Goal: Task Accomplishment & Management: Complete application form

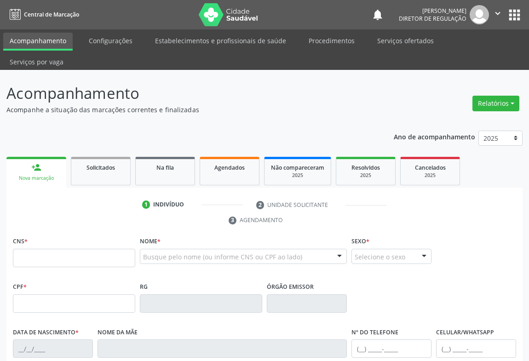
click at [207, 162] on link "Agendados" at bounding box center [230, 171] width 60 height 29
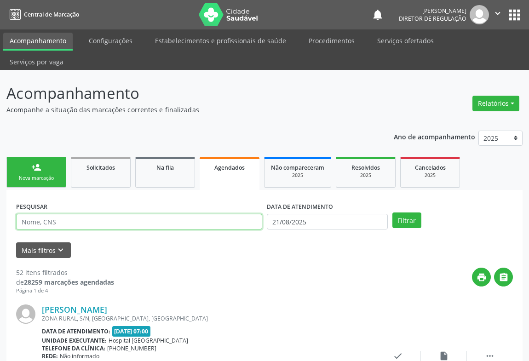
click at [98, 214] on input "text" at bounding box center [139, 222] width 246 height 16
type input "[PERSON_NAME]"
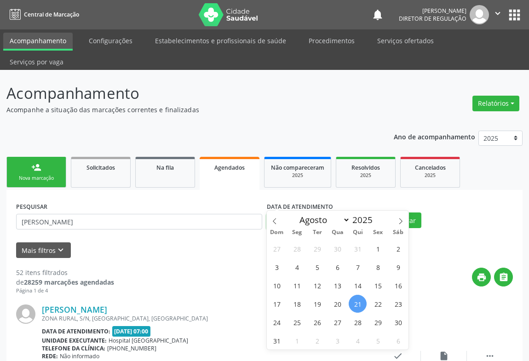
click at [295, 214] on input "21/08/2025" at bounding box center [327, 222] width 121 height 16
click at [303, 317] on span "25" at bounding box center [297, 322] width 18 height 18
type input "[DATE]"
click at [303, 317] on span "25" at bounding box center [297, 322] width 18 height 18
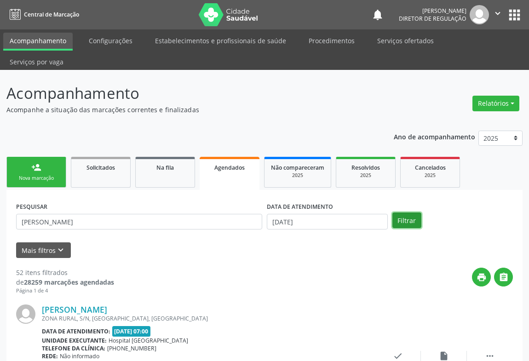
click at [409, 213] on button "Filtrar" at bounding box center [406, 221] width 29 height 16
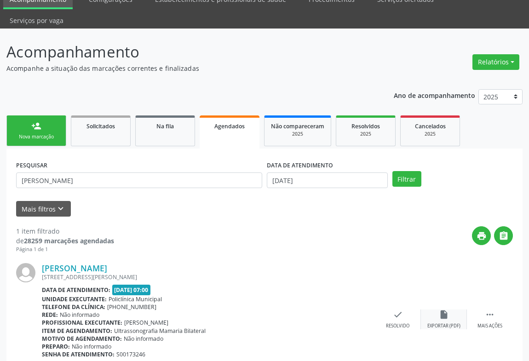
scroll to position [62, 0]
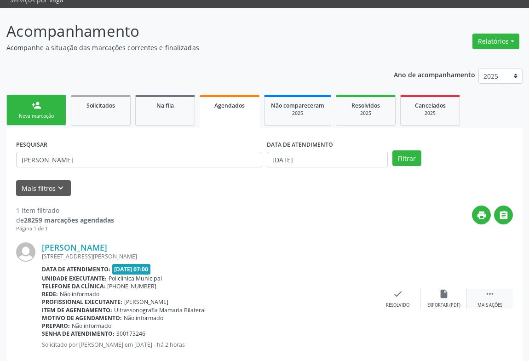
click at [496, 289] on div " Mais ações" at bounding box center [490, 299] width 46 height 20
click at [305, 289] on div "print Imprimir" at bounding box center [306, 299] width 46 height 20
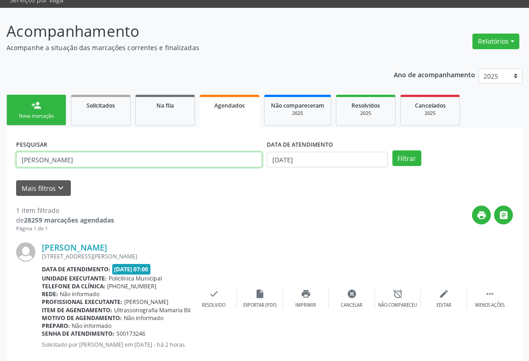
click at [84, 152] on input "[PERSON_NAME]" at bounding box center [139, 160] width 246 height 16
type input "a"
type input "vitoria"
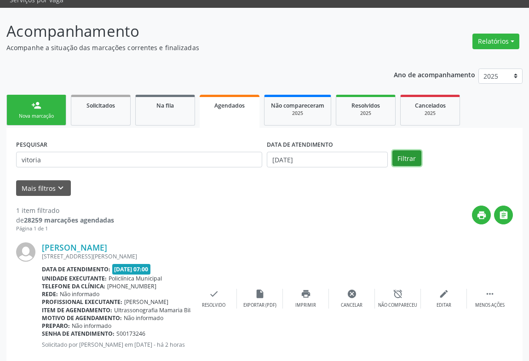
click at [398, 150] on button "Filtrar" at bounding box center [406, 158] width 29 height 16
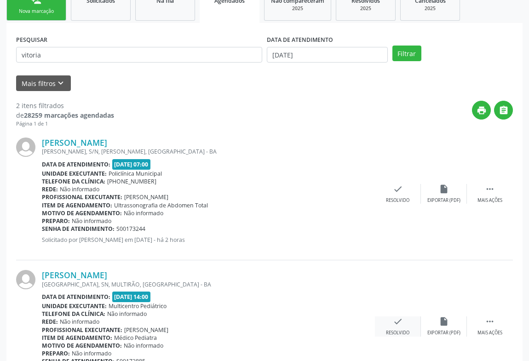
scroll to position [195, 0]
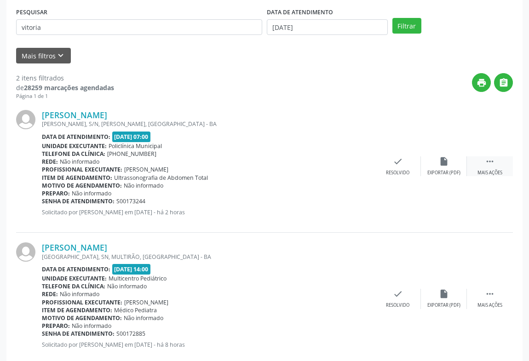
click at [479, 156] on div " Mais ações" at bounding box center [490, 166] width 46 height 20
click at [321, 156] on div "print Imprimir" at bounding box center [306, 166] width 46 height 20
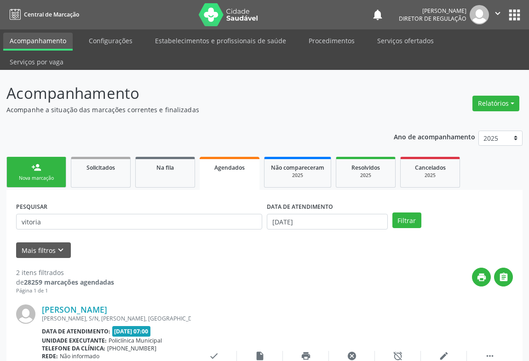
click at [494, 15] on icon "" at bounding box center [498, 13] width 10 height 10
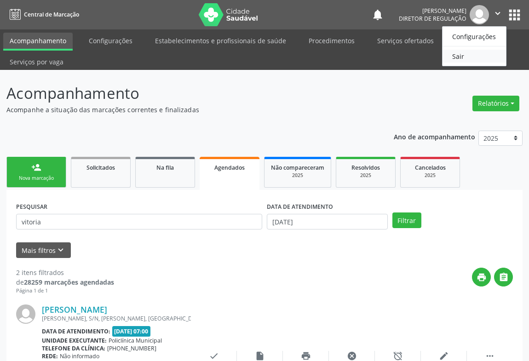
click at [450, 55] on link "Sair" at bounding box center [474, 56] width 63 height 13
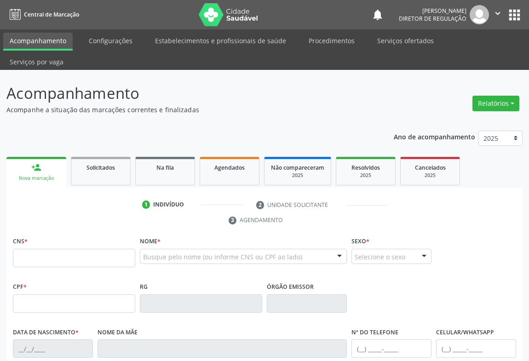
scroll to position [41, 0]
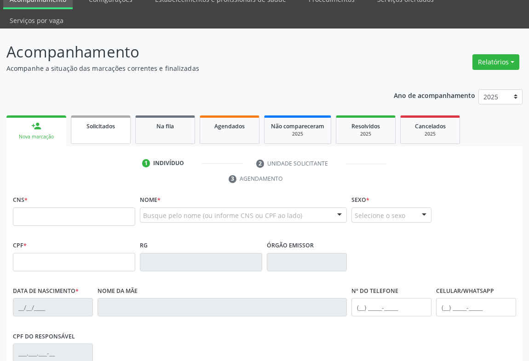
click at [104, 115] on link "Solicitados" at bounding box center [101, 129] width 60 height 29
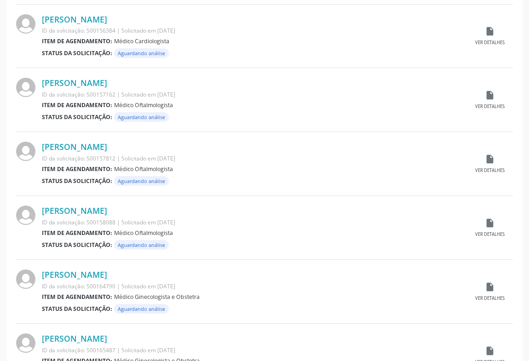
scroll to position [878, 0]
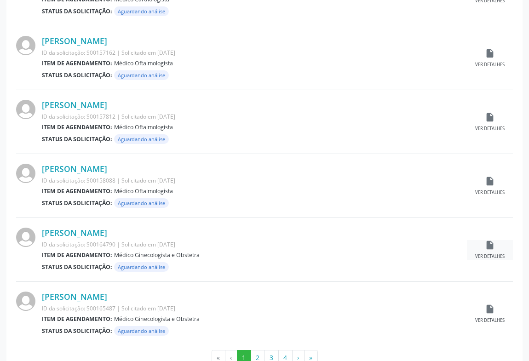
click at [490, 240] on icon "insert_drive_file" at bounding box center [490, 245] width 10 height 10
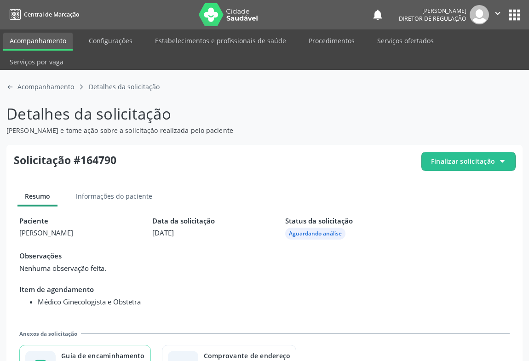
click at [121, 351] on div "Guia de encaminhamento" at bounding box center [103, 356] width 84 height 10
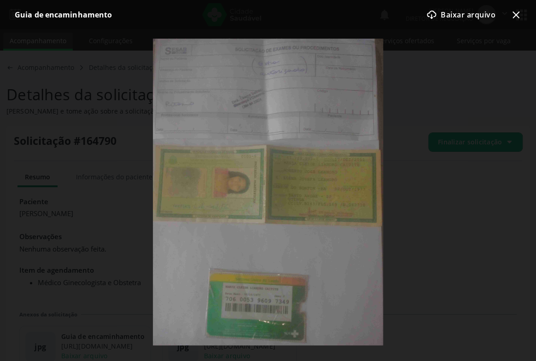
click at [510, 15] on icon "x-outline icon" at bounding box center [515, 14] width 11 height 11
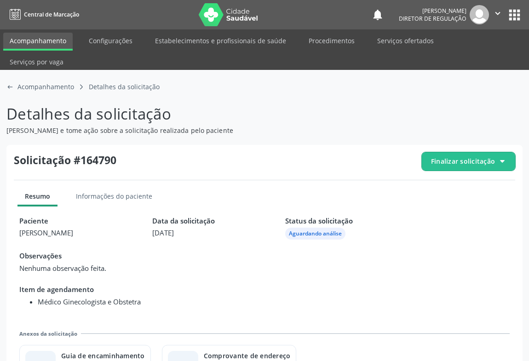
click at [13, 76] on div "arrow-left-outline icon Acompanhamento caret-right-outline icon Detalhes da sol…" at bounding box center [264, 86] width 516 height 21
click at [9, 83] on icon "arrow-left-outline icon" at bounding box center [9, 86] width 7 height 7
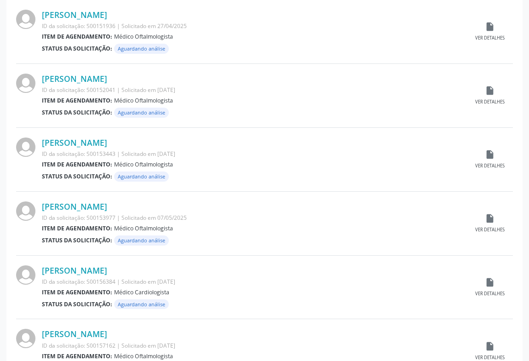
scroll to position [884, 0]
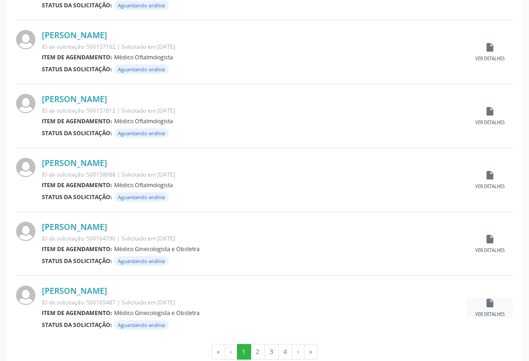
click at [496, 298] on div "insert_drive_file Ver detalhes" at bounding box center [490, 308] width 46 height 20
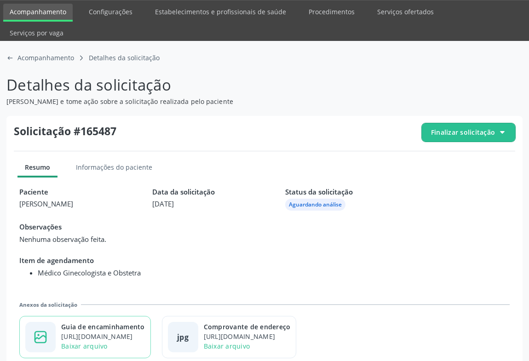
click at [94, 332] on div "https://cidadesaudavel-files.nyc3.digitaloceanspaces.com/cidadesaudavel-files/c…" at bounding box center [103, 337] width 84 height 10
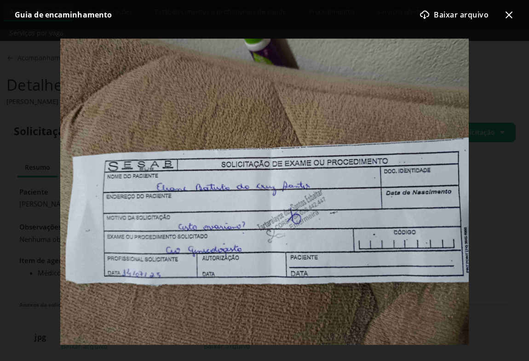
scroll to position [20, 0]
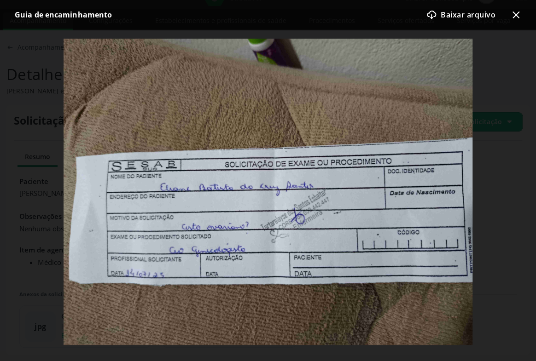
click at [516, 16] on icon at bounding box center [515, 15] width 7 height 7
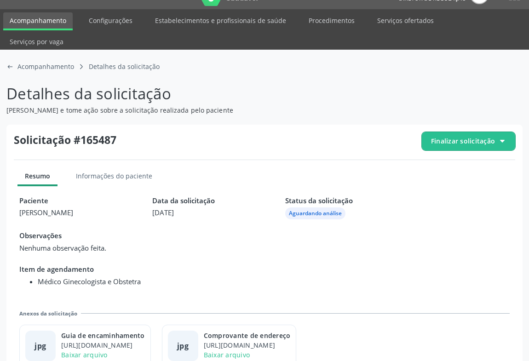
click at [466, 136] on span "Finalizar solicitação" at bounding box center [463, 141] width 64 height 10
click at [440, 182] on div "check-outline icon Deferir solicitação" at bounding box center [469, 192] width 87 height 21
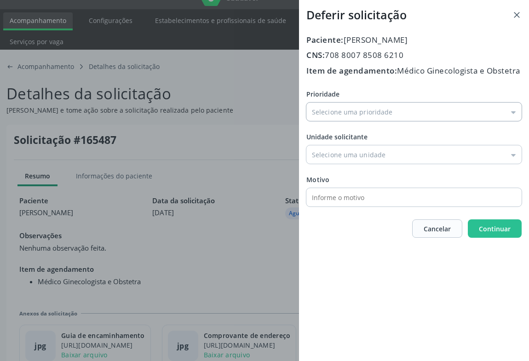
click at [349, 121] on input "Prioridade" at bounding box center [413, 112] width 215 height 18
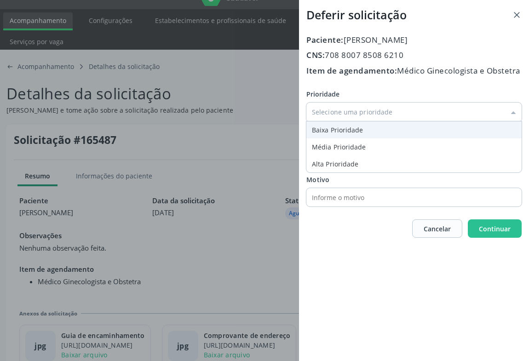
type input "Baixa Prioridade"
click at [330, 143] on div "Prioridade Baixa Prioridade Baixa Prioridade Média Prioridade Alta Prioridade U…" at bounding box center [413, 147] width 215 height 117
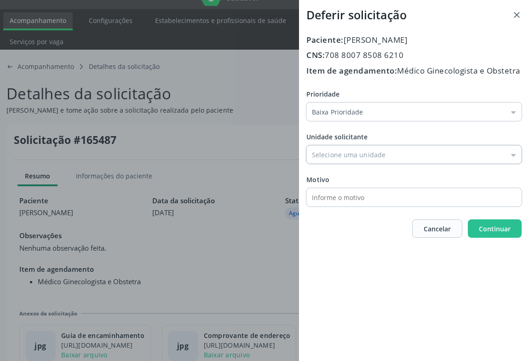
click at [343, 164] on input "Prioridade" at bounding box center [413, 154] width 215 height 18
click at [340, 155] on div "Unidade solicitante Nenhuma opção encontrada" at bounding box center [413, 148] width 215 height 32
click at [355, 162] on input "Prioridade" at bounding box center [413, 154] width 215 height 18
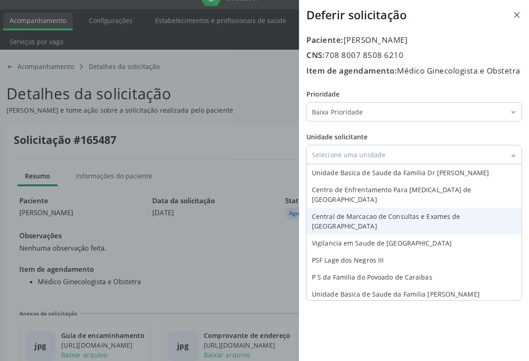
type input "Central de Marcacao de Consultas e Exames de [GEOGRAPHIC_DATA]"
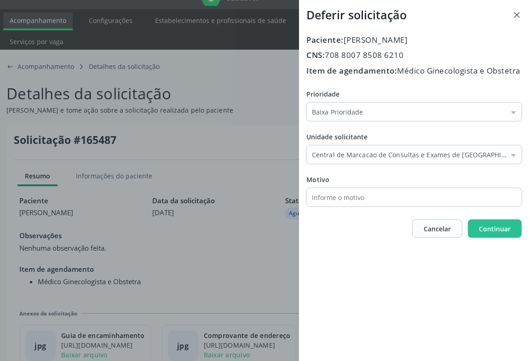
click at [329, 207] on div "Prioridade Baixa Prioridade Baixa Prioridade Média Prioridade Alta Prioridade U…" at bounding box center [413, 147] width 215 height 117
drag, startPoint x: 476, startPoint y: 239, endPoint x: 469, endPoint y: 240, distance: 7.0
click at [476, 238] on button "Continuar" at bounding box center [495, 228] width 54 height 18
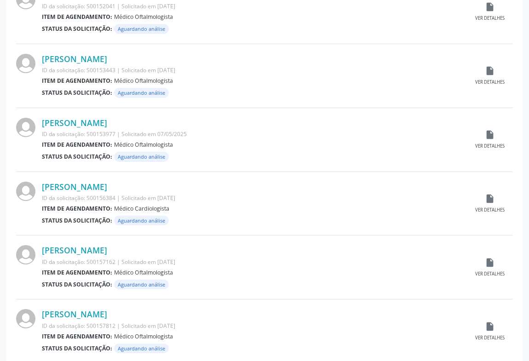
scroll to position [884, 0]
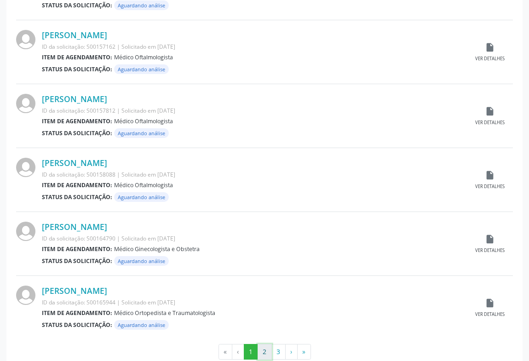
click at [264, 344] on button "2" at bounding box center [265, 352] width 14 height 16
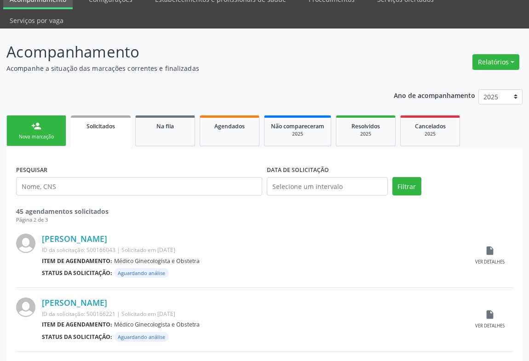
scroll to position [83, 0]
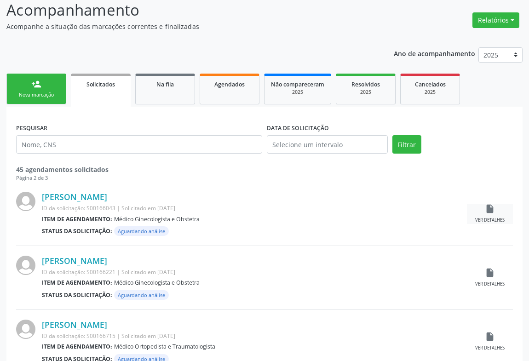
click at [483, 204] on div "insert_drive_file Ver detalhes" at bounding box center [490, 214] width 46 height 20
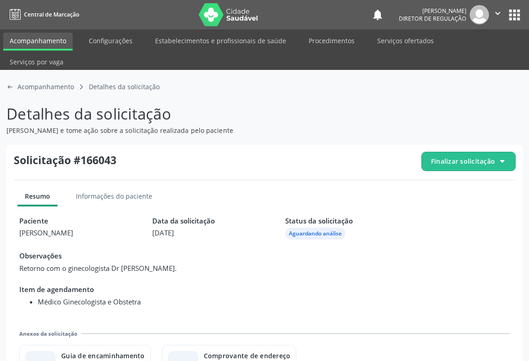
scroll to position [20, 0]
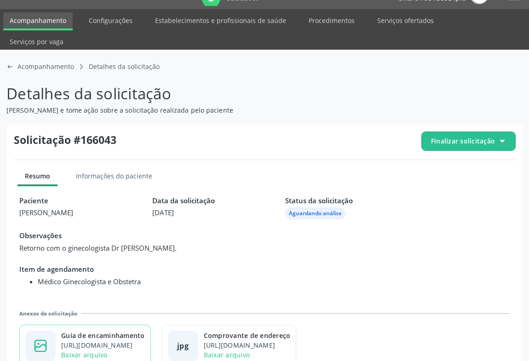
click at [121, 331] on div "Guia de encaminhamento" at bounding box center [103, 336] width 84 height 10
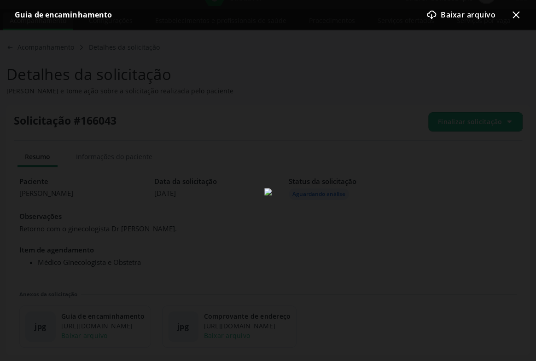
click at [513, 14] on icon "x-outline icon" at bounding box center [515, 14] width 11 height 11
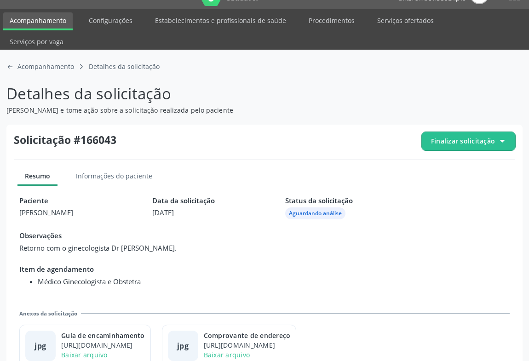
click at [431, 132] on span "Finalizar solicitação" at bounding box center [468, 141] width 93 height 18
click at [449, 186] on span "Deferir solicitação" at bounding box center [474, 192] width 58 height 13
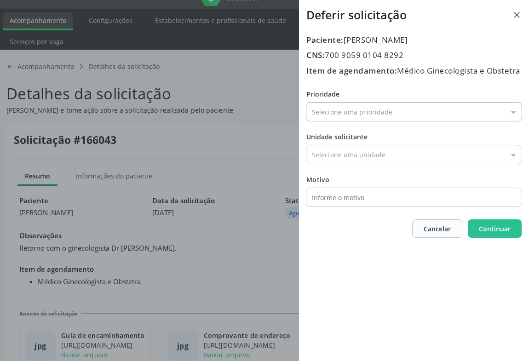
click at [368, 121] on input "Prioridade" at bounding box center [413, 112] width 215 height 18
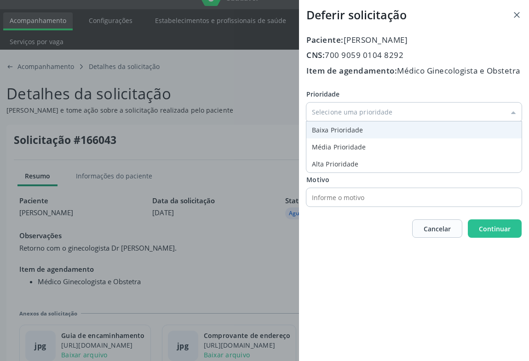
type input "Baixa Prioridade"
click at [330, 143] on div "Prioridade Baixa Prioridade Baixa Prioridade Média Prioridade Alta Prioridade U…" at bounding box center [413, 147] width 215 height 117
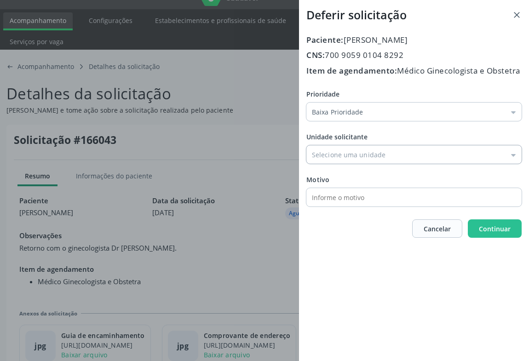
click at [344, 164] on input "Prioridade" at bounding box center [413, 154] width 215 height 18
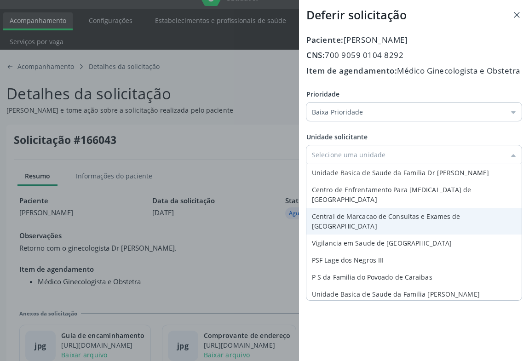
type input "Central de Marcacao de Consultas e Exames de [GEOGRAPHIC_DATA]"
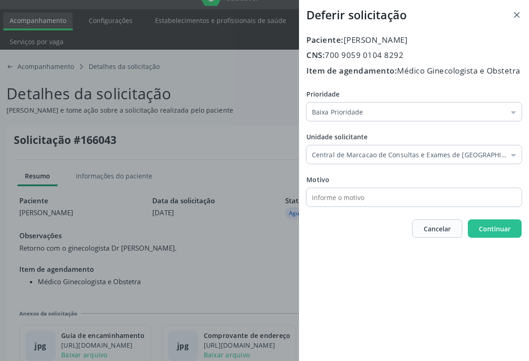
click at [368, 207] on div "Prioridade Baixa Prioridade Baixa Prioridade Média Prioridade Alta Prioridade U…" at bounding box center [413, 147] width 215 height 117
click at [519, 238] on button "Continuar" at bounding box center [495, 228] width 54 height 18
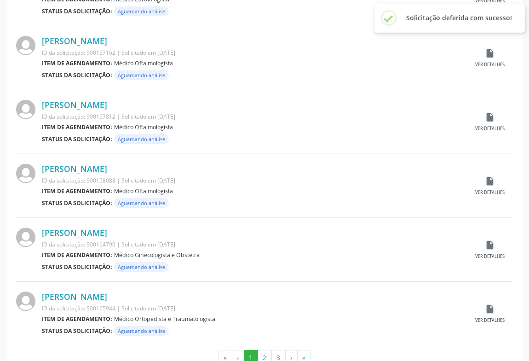
scroll to position [884, 0]
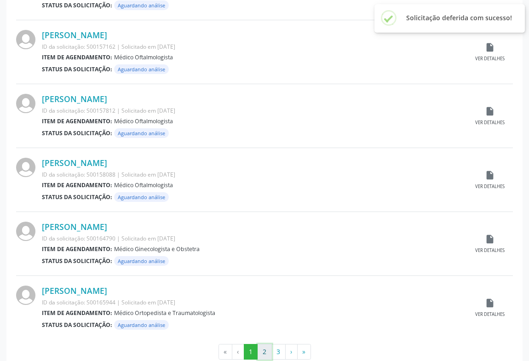
click at [264, 344] on button "2" at bounding box center [265, 352] width 14 height 16
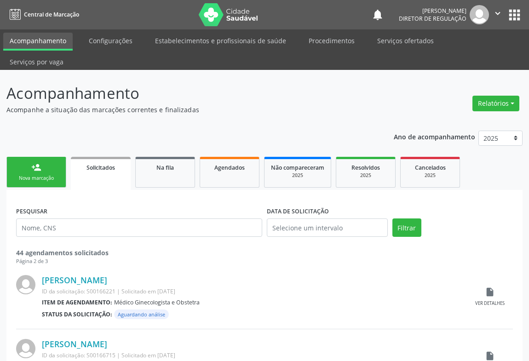
scroll to position [125, 0]
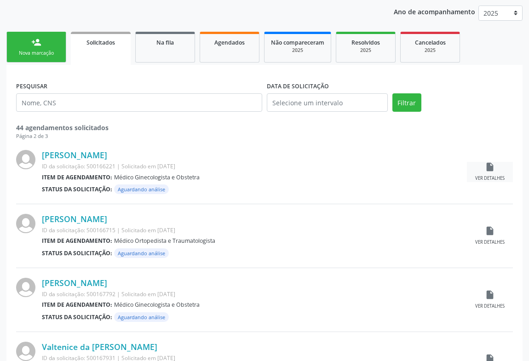
click at [492, 162] on div "insert_drive_file Ver detalhes" at bounding box center [490, 172] width 46 height 20
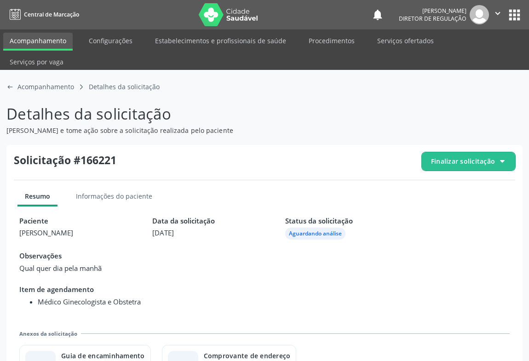
scroll to position [20, 0]
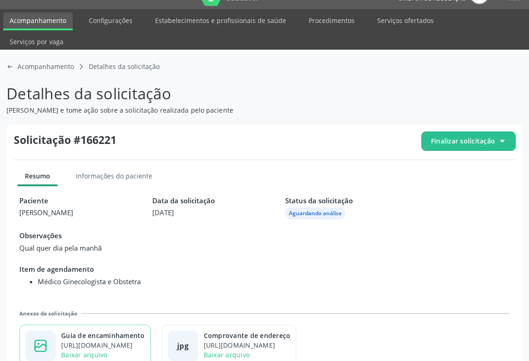
click at [112, 331] on div "Guia de encaminhamento" at bounding box center [103, 336] width 84 height 10
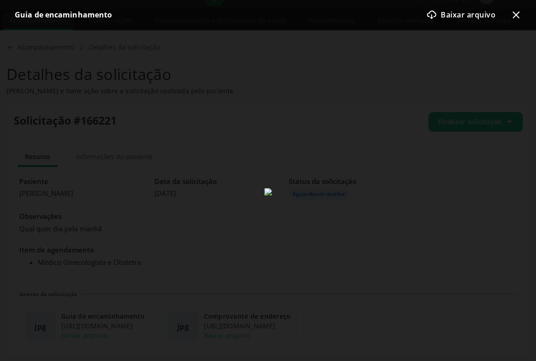
click at [516, 14] on icon "x-outline icon" at bounding box center [515, 14] width 11 height 11
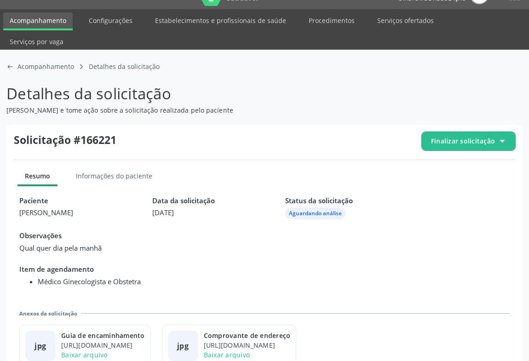
click at [444, 136] on span "Finalizar solicitação" at bounding box center [463, 141] width 64 height 10
click at [440, 182] on div "check-outline icon Deferir solicitação" at bounding box center [469, 192] width 87 height 21
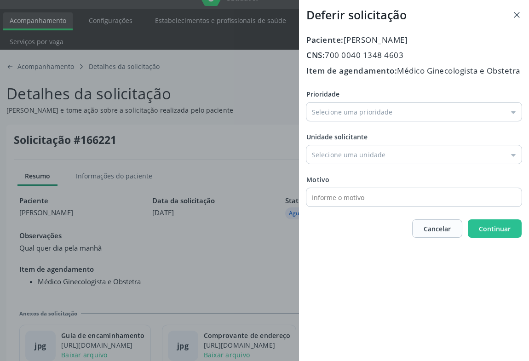
click at [350, 135] on div "Prioridade Baixa Prioridade Média Prioridade Alta Prioridade Unidade solicitant…" at bounding box center [413, 147] width 215 height 117
click at [350, 133] on div "Prioridade Baixa Prioridade Média Prioridade Alta Prioridade Unidade solicitant…" at bounding box center [413, 147] width 215 height 117
click at [350, 120] on input "Prioridade" at bounding box center [413, 112] width 215 height 18
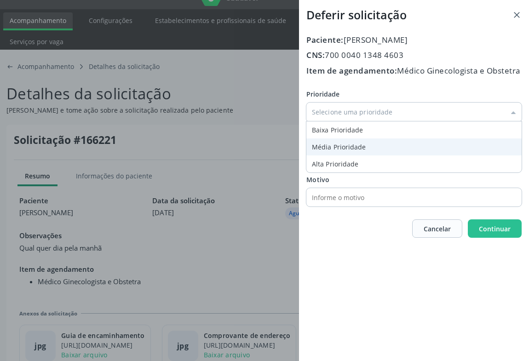
type input "Baixa Prioridade"
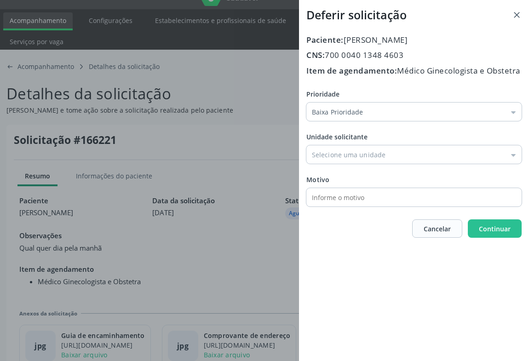
click at [349, 143] on div "Prioridade Baixa Prioridade Baixa Prioridade Média Prioridade Alta Prioridade U…" at bounding box center [413, 147] width 215 height 117
click at [388, 164] on input "Prioridade" at bounding box center [413, 154] width 215 height 18
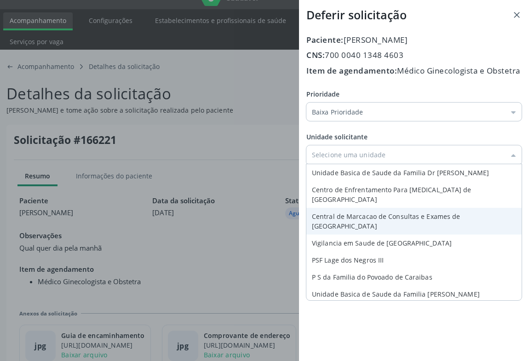
type input "Central de Marcacao de Consultas e Exames de [GEOGRAPHIC_DATA]"
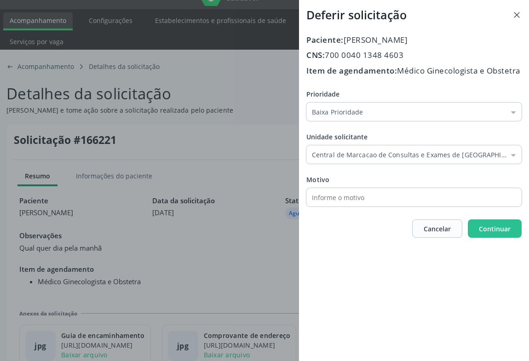
drag, startPoint x: 366, startPoint y: 210, endPoint x: 398, endPoint y: 222, distance: 34.8
click at [366, 207] on div "Prioridade Baixa Prioridade Baixa Prioridade Média Prioridade Alta Prioridade U…" at bounding box center [413, 147] width 215 height 117
click at [496, 233] on span "Continuar" at bounding box center [495, 229] width 32 height 9
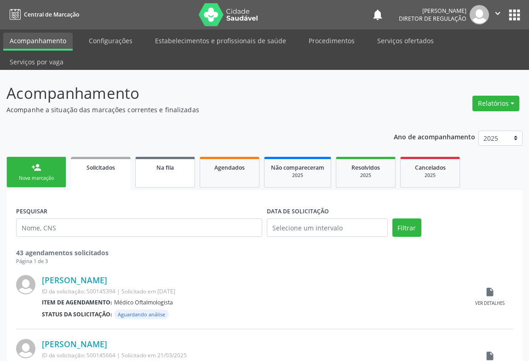
click at [156, 157] on link "Na fila" at bounding box center [165, 172] width 60 height 31
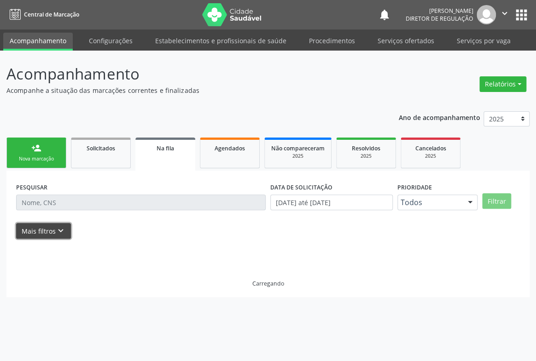
click at [46, 233] on button "Mais filtros keyboard_arrow_down" at bounding box center [43, 231] width 55 height 16
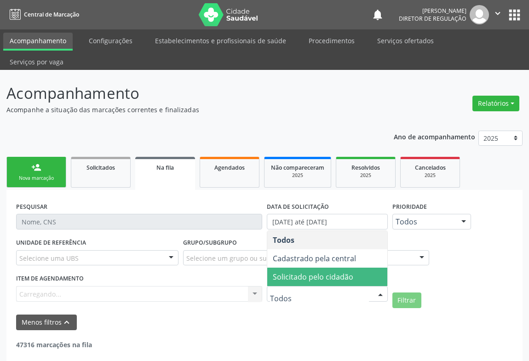
click at [296, 272] on span "Solicitado pelo cidadão" at bounding box center [313, 277] width 81 height 10
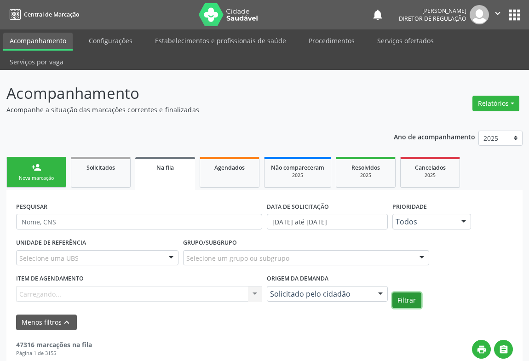
click at [408, 293] on button "Filtrar" at bounding box center [406, 301] width 29 height 16
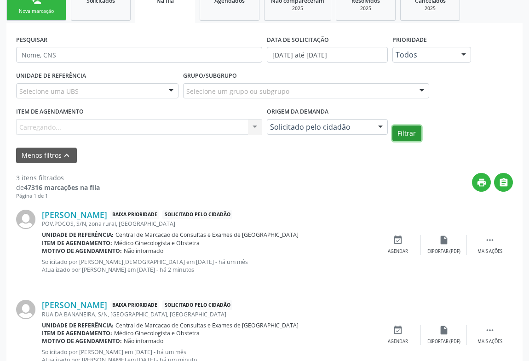
click at [407, 126] on button "Filtrar" at bounding box center [406, 134] width 29 height 16
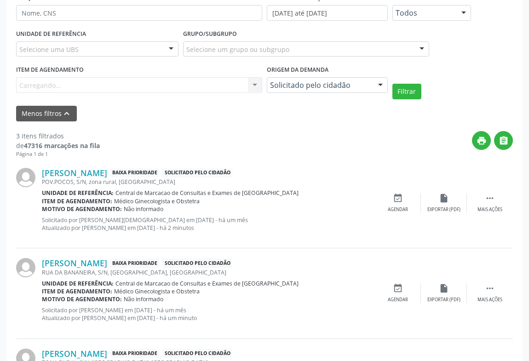
scroll to position [272, 0]
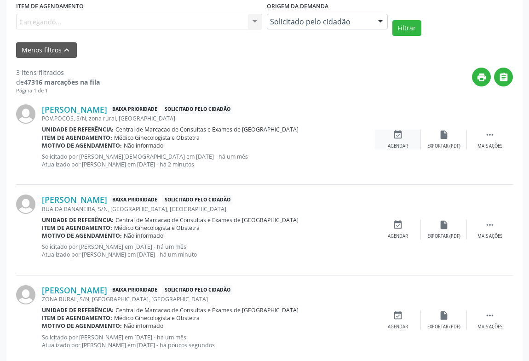
click at [398, 130] on icon "event_available" at bounding box center [398, 135] width 10 height 10
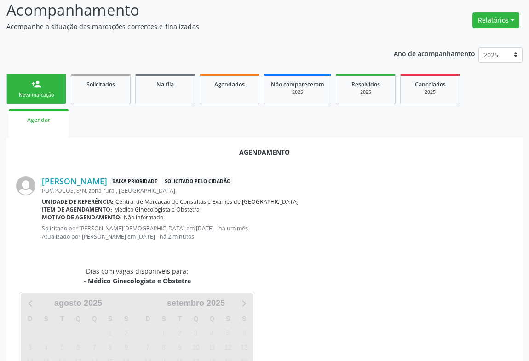
scroll to position [134, 0]
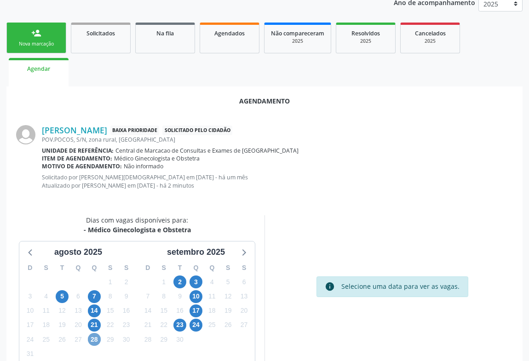
click at [91, 333] on span "28" at bounding box center [94, 339] width 13 height 13
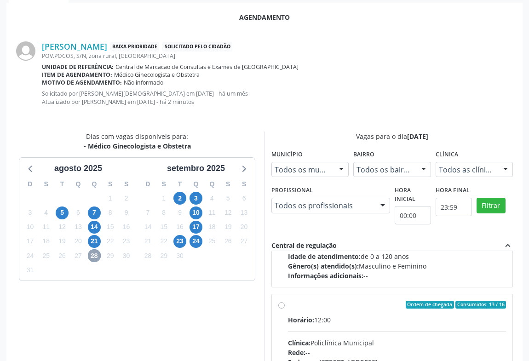
scroll to position [311, 0]
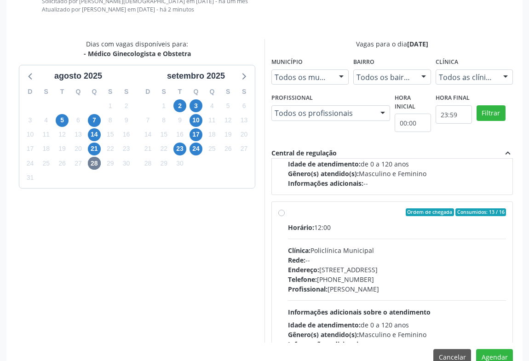
click at [364, 284] on div "Profissional: Amilton Soares" at bounding box center [397, 289] width 218 height 10
click at [285, 217] on input "Ordem de chegada Consumidos: 13 / 16 Horário: 12:00 Clínica: Policlínica Munici…" at bounding box center [281, 212] width 6 height 8
radio input "true"
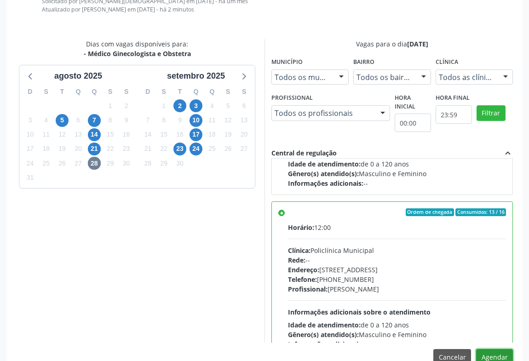
click at [498, 349] on button "Agendar" at bounding box center [494, 357] width 37 height 16
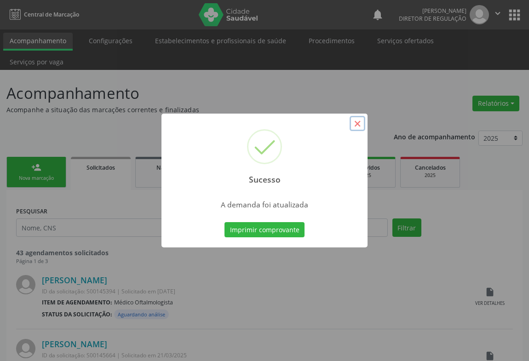
click at [363, 126] on button "×" at bounding box center [358, 124] width 16 height 16
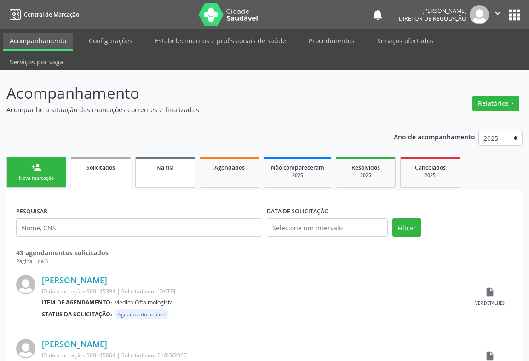
click at [160, 164] on span "Na fila" at bounding box center [164, 168] width 17 height 8
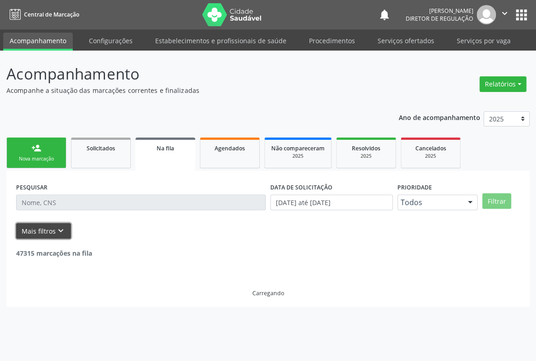
click at [46, 234] on button "Mais filtros keyboard_arrow_down" at bounding box center [43, 231] width 55 height 16
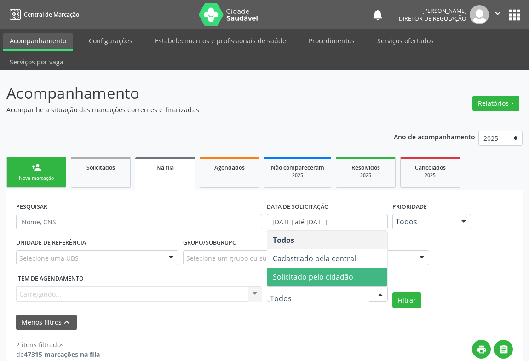
click at [322, 272] on span "Solicitado pelo cidadão" at bounding box center [313, 277] width 81 height 10
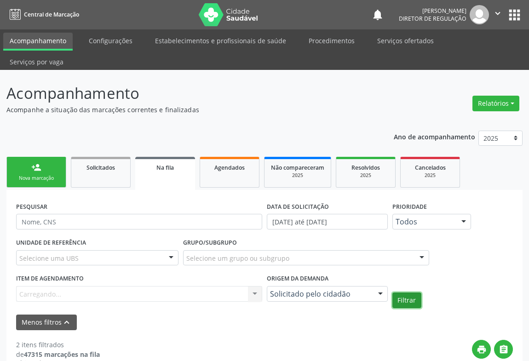
click at [411, 293] on button "Filtrar" at bounding box center [406, 301] width 29 height 16
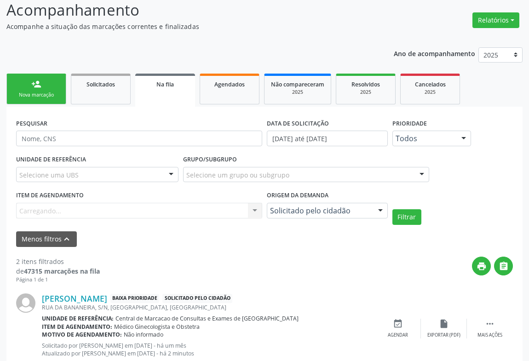
scroll to position [182, 0]
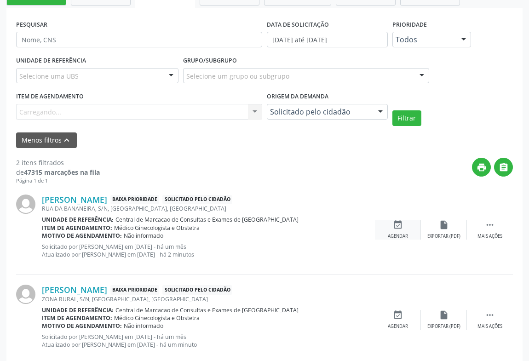
click at [395, 220] on div "event_available Agendar" at bounding box center [398, 230] width 46 height 20
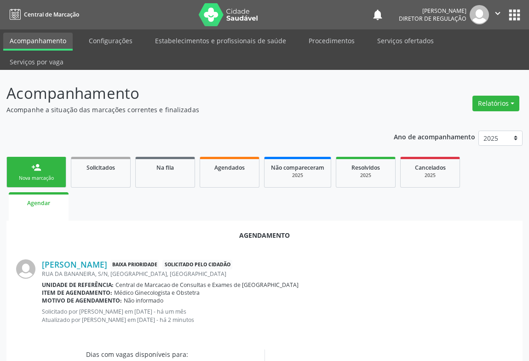
scroll to position [156, 0]
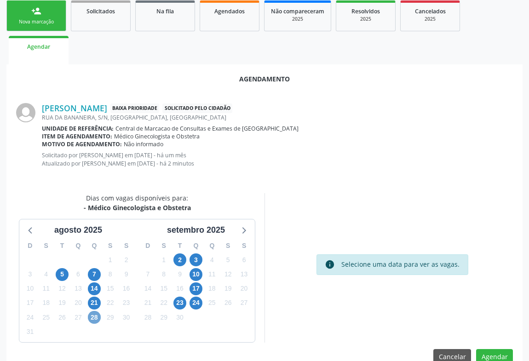
click at [92, 311] on span "28" at bounding box center [94, 317] width 13 height 13
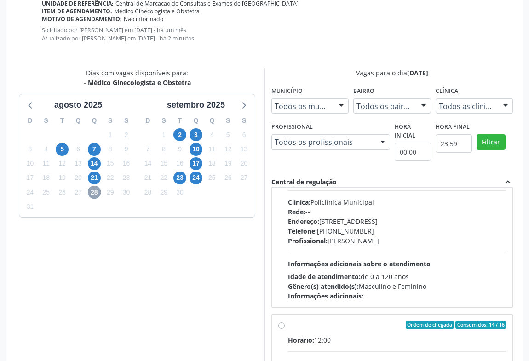
scroll to position [125, 0]
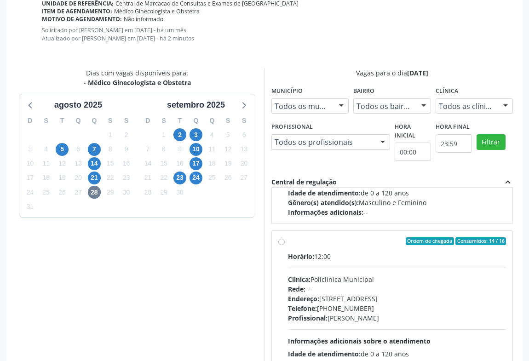
click at [361, 253] on div "Horário: 12:00 Clínica: Policlínica Municipal Rede: -- Endereço: Predio, nº 386…" at bounding box center [397, 315] width 218 height 127
click at [285, 246] on input "Ordem de chegada Consumidos: 14 / 16 Horário: 12:00 Clínica: Policlínica Munici…" at bounding box center [281, 241] width 6 height 8
radio input "true"
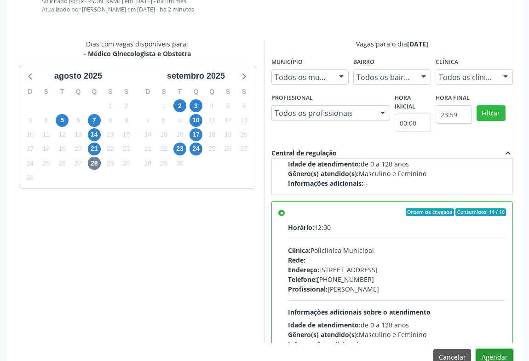
click at [501, 349] on button "Agendar" at bounding box center [494, 357] width 37 height 16
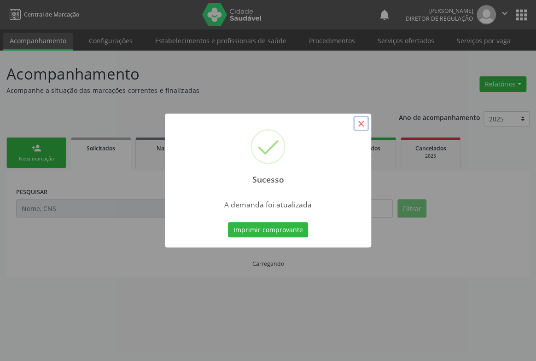
click at [357, 129] on button "×" at bounding box center [361, 124] width 16 height 16
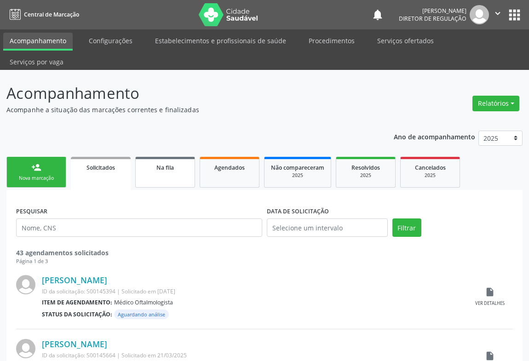
click at [171, 164] on link "Na fila" at bounding box center [165, 172] width 60 height 31
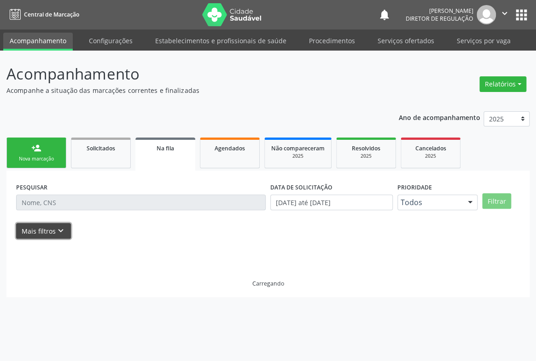
click at [66, 230] on button "Mais filtros keyboard_arrow_down" at bounding box center [43, 231] width 55 height 16
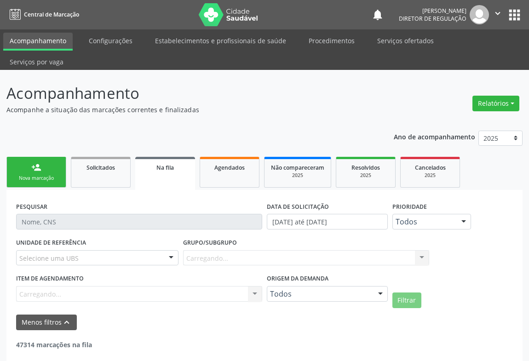
click at [260, 274] on div "Item de agendamento Carregando... No elements found. Consider changing the sear…" at bounding box center [139, 286] width 246 height 29
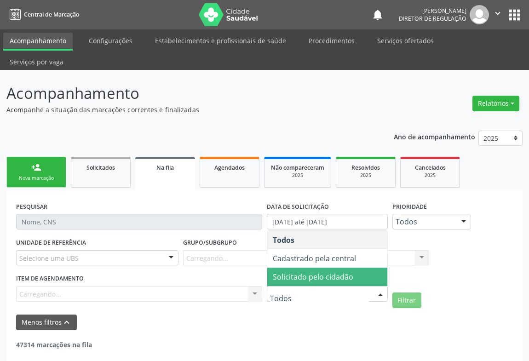
click at [318, 272] on span "Solicitado pelo cidadão" at bounding box center [313, 277] width 81 height 10
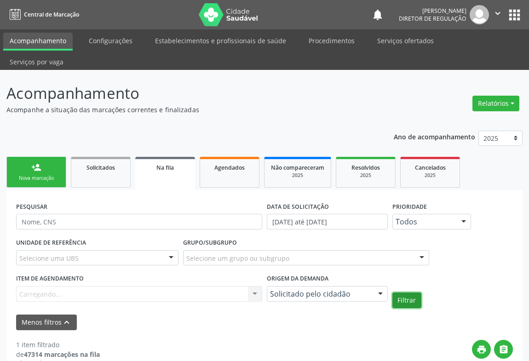
click at [405, 293] on button "Filtrar" at bounding box center [406, 301] width 29 height 16
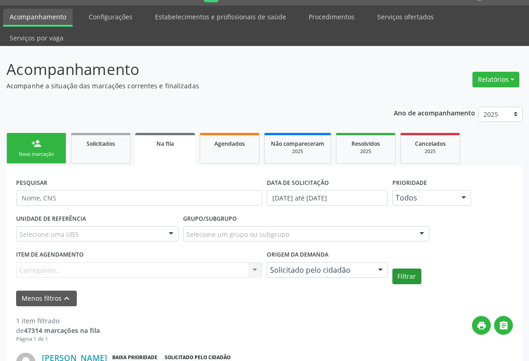
scroll to position [92, 0]
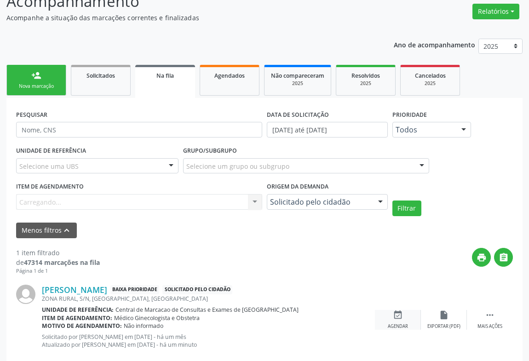
click at [402, 310] on icon "event_available" at bounding box center [398, 315] width 10 height 10
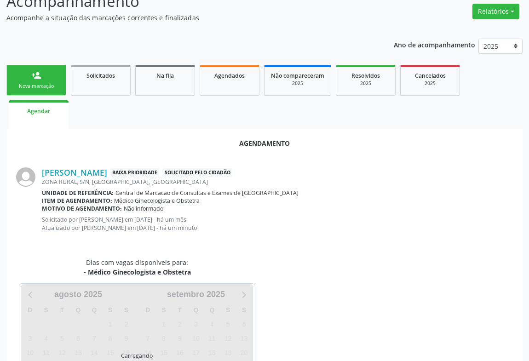
scroll to position [134, 0]
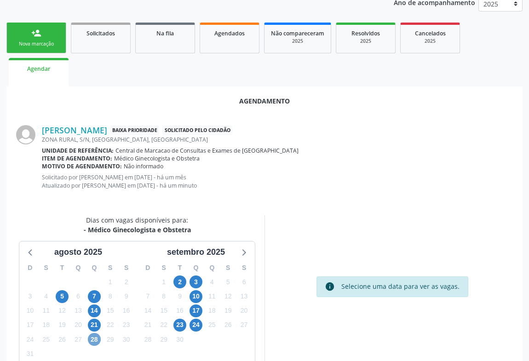
click at [93, 333] on span "28" at bounding box center [94, 339] width 13 height 13
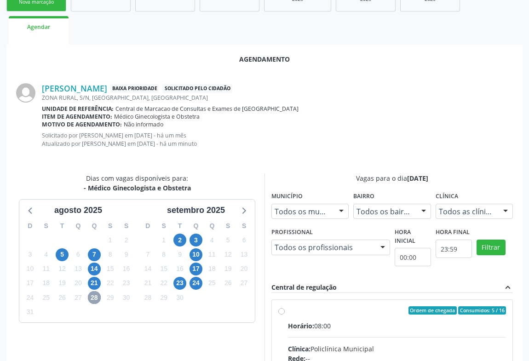
scroll to position [144, 0]
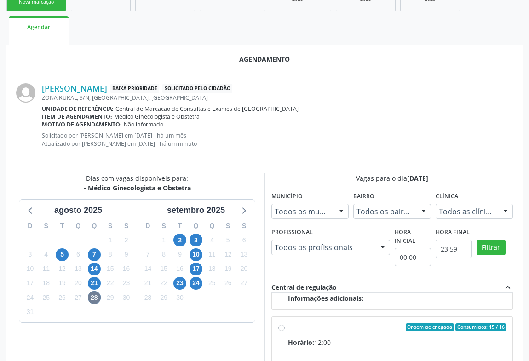
click at [347, 323] on div "Ordem de chegada Consumidos: 15 / 16" at bounding box center [397, 327] width 218 height 8
click at [285, 323] on input "Ordem de chegada Consumidos: 15 / 16 Horário: 12:00 Clínica: Policlínica Munici…" at bounding box center [281, 327] width 6 height 8
radio input "true"
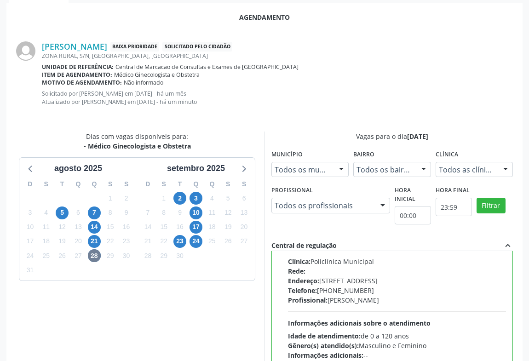
scroll to position [311, 0]
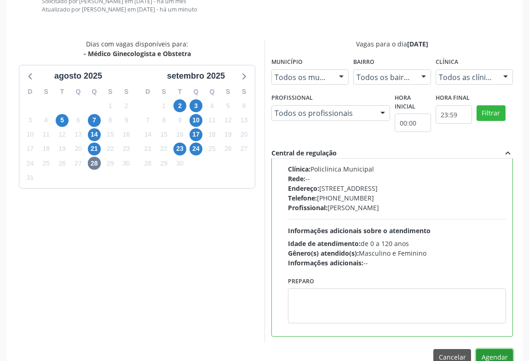
click at [491, 349] on button "Agendar" at bounding box center [494, 357] width 37 height 16
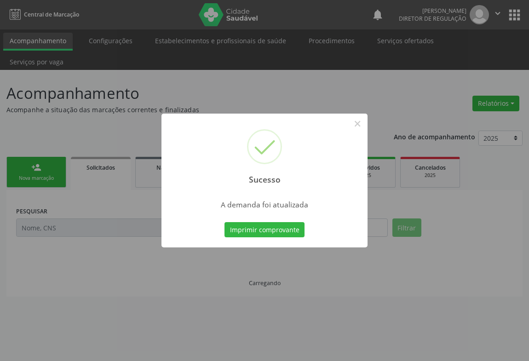
scroll to position [0, 0]
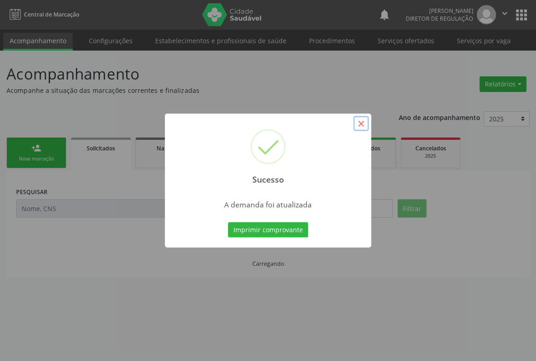
click at [360, 124] on button "×" at bounding box center [361, 124] width 16 height 16
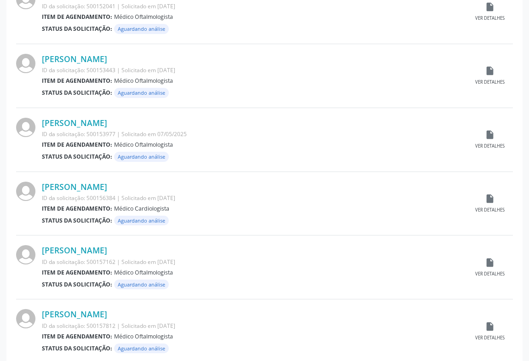
scroll to position [884, 0]
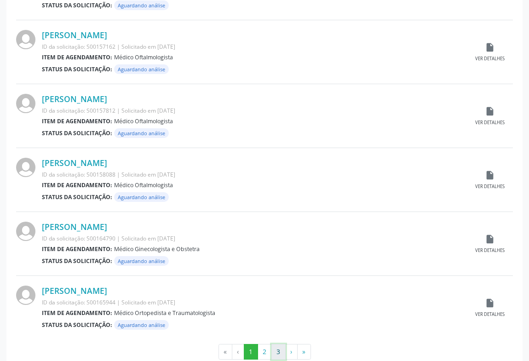
click at [271, 344] on button "3" at bounding box center [278, 352] width 14 height 16
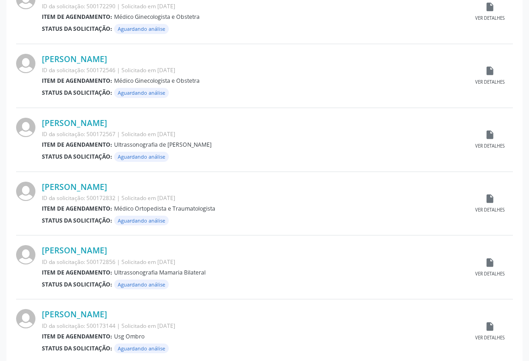
scroll to position [757, 0]
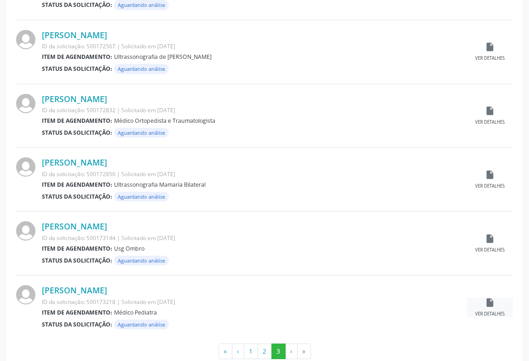
click at [476, 298] on div "insert_drive_file Ver detalhes" at bounding box center [490, 308] width 46 height 20
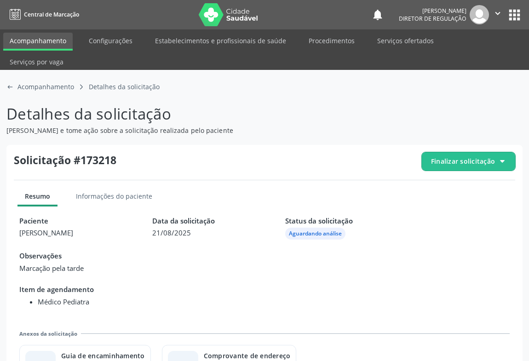
scroll to position [20, 0]
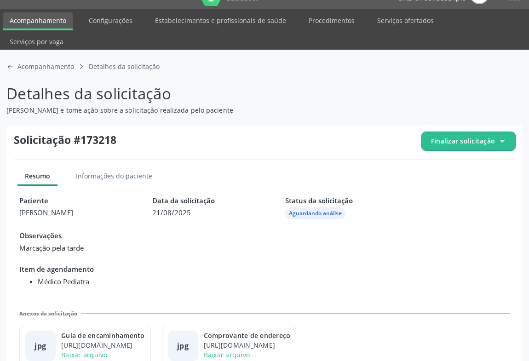
click at [97, 310] on div "Anexos da solicitação jpg Guia de encaminhamento https://cidadesaudavel-files.n…" at bounding box center [264, 339] width 490 height 58
click at [101, 331] on div "Guia de encaminhamento" at bounding box center [103, 336] width 84 height 10
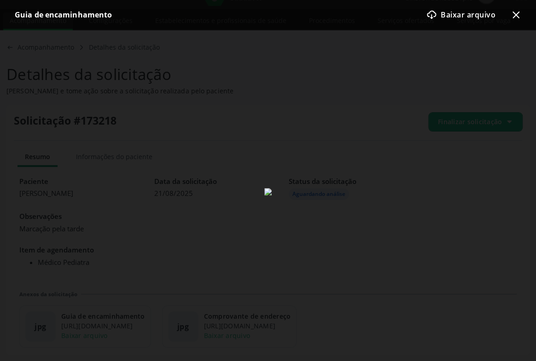
click at [514, 17] on icon at bounding box center [515, 15] width 7 height 7
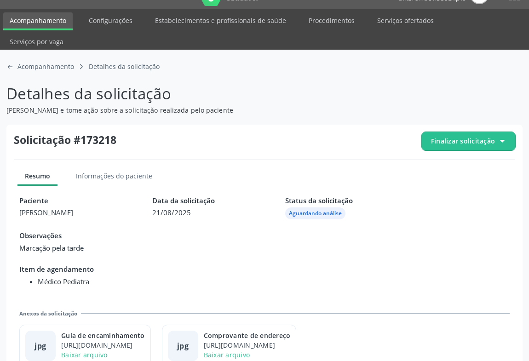
click at [457, 136] on span "Finalizar solicitação" at bounding box center [463, 141] width 64 height 10
click at [437, 163] on icon "block-outline icon" at bounding box center [434, 168] width 10 height 10
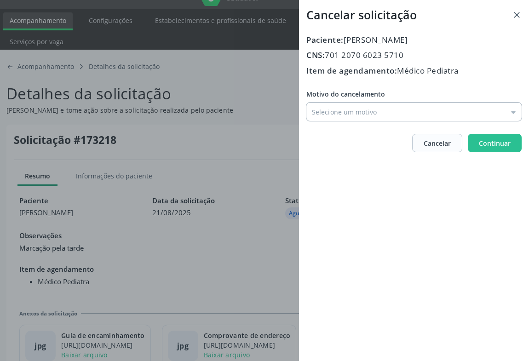
click at [337, 119] on input "Motivo do cancelamento" at bounding box center [413, 112] width 215 height 18
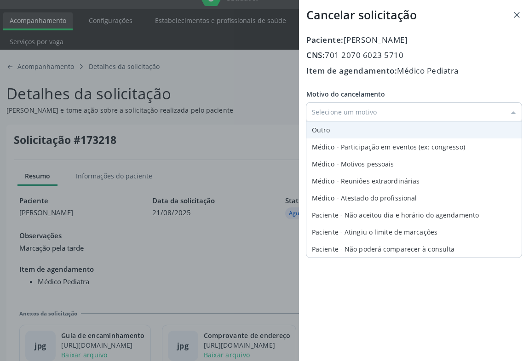
type input "Outro"
click at [331, 121] on div "Motivo do cancelamento Outro Outro Médico - Participação em eventos (ex: congre…" at bounding box center [413, 105] width 215 height 32
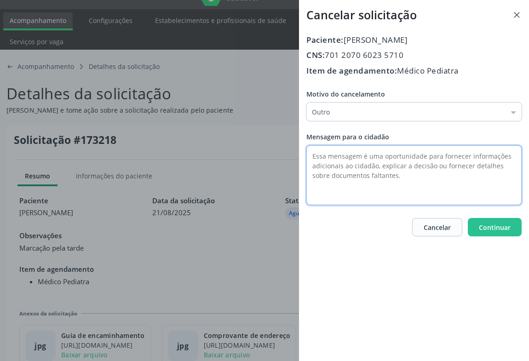
click at [332, 161] on textarea at bounding box center [413, 175] width 215 height 60
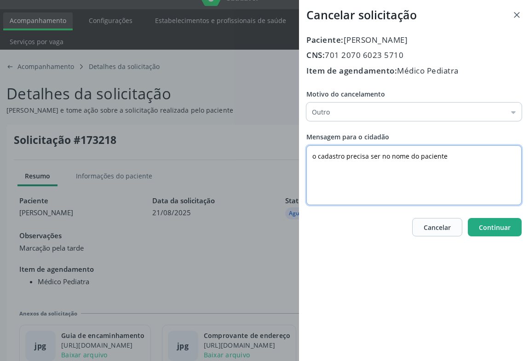
type textarea "o cadastro precisa ser no nome do paciente"
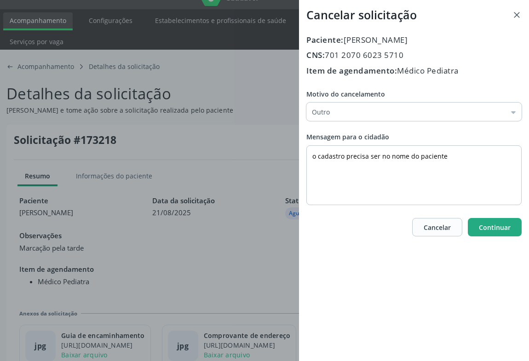
click at [486, 222] on button "Continuar" at bounding box center [495, 227] width 54 height 18
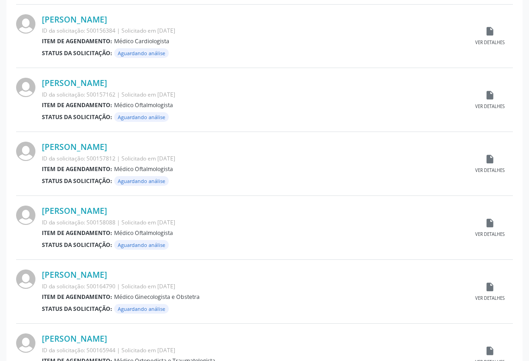
scroll to position [884, 0]
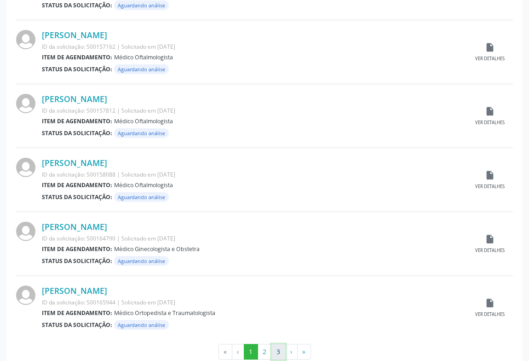
click at [274, 344] on button "3" at bounding box center [278, 352] width 14 height 16
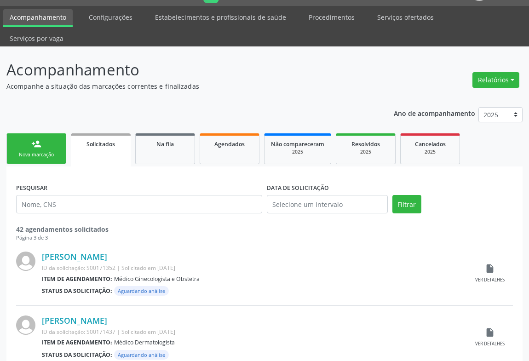
scroll to position [0, 0]
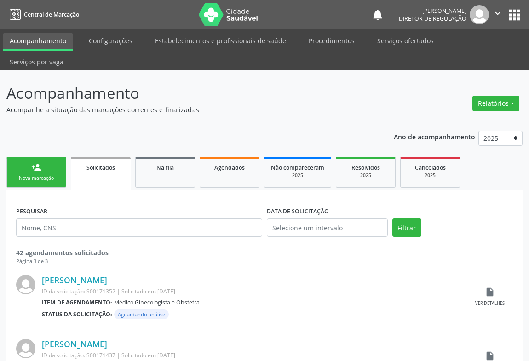
click at [499, 13] on icon "" at bounding box center [498, 13] width 10 height 10
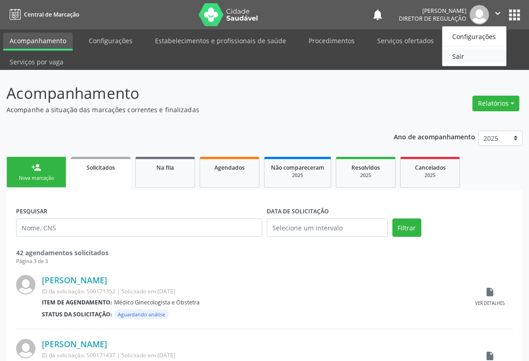
click at [454, 52] on link "Sair" at bounding box center [474, 56] width 63 height 13
